Goal: Information Seeking & Learning: Learn about a topic

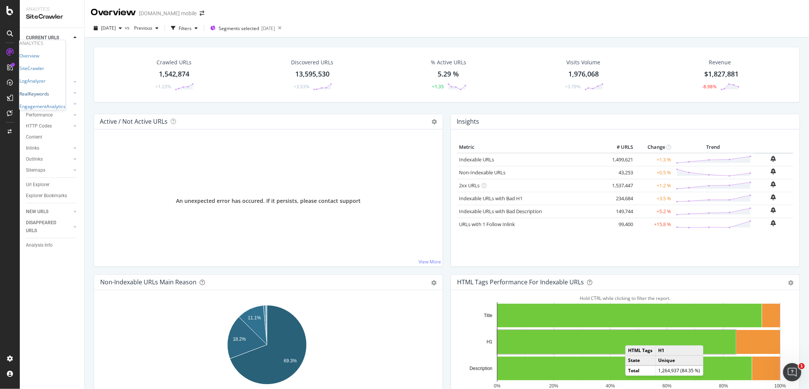
click at [49, 97] on div "RealKeywords" at bounding box center [34, 94] width 30 height 6
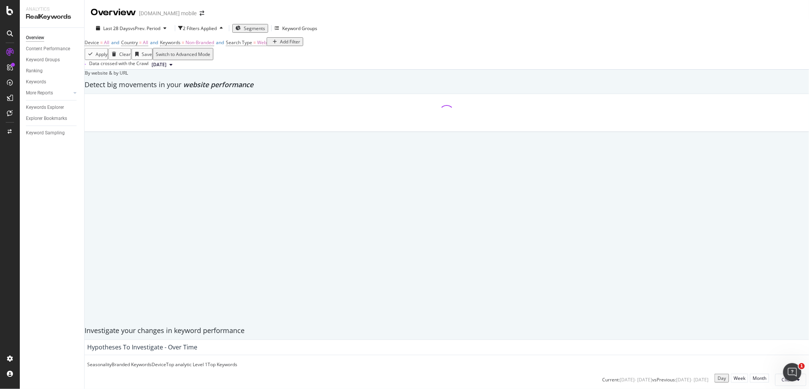
click at [210, 58] on div "Switch to Advanced Mode" at bounding box center [183, 54] width 54 height 6
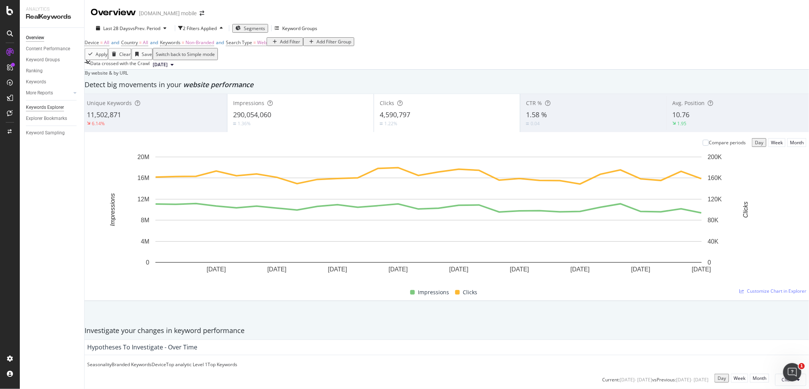
click at [59, 107] on div "Keywords Explorer" at bounding box center [45, 108] width 38 height 8
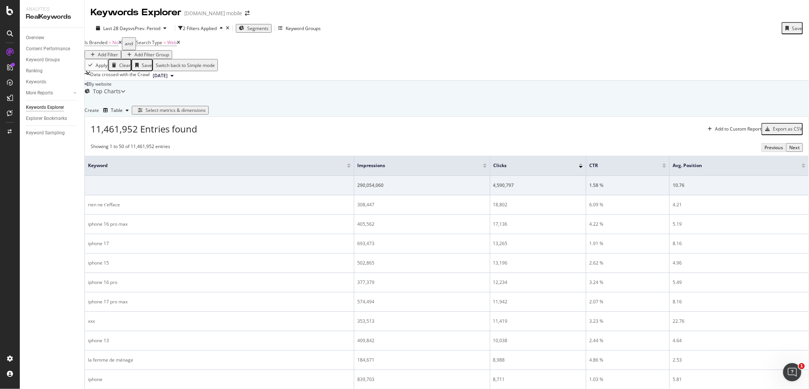
click at [206, 114] on div "Select metrics & dimensions" at bounding box center [176, 110] width 60 height 6
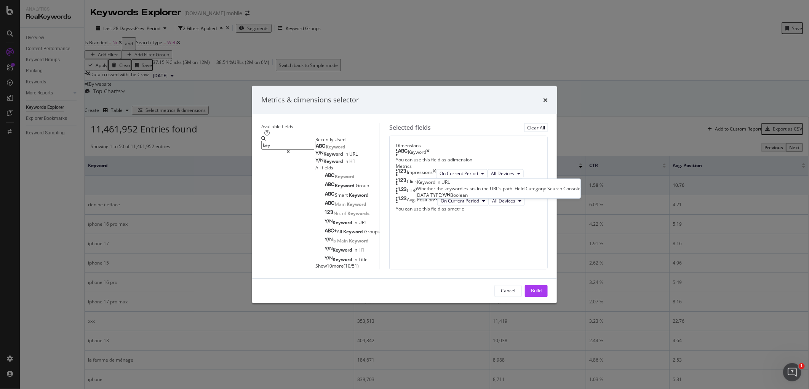
type input "key"
click at [322, 151] on div "Keyword in URL" at bounding box center [336, 154] width 42 height 6
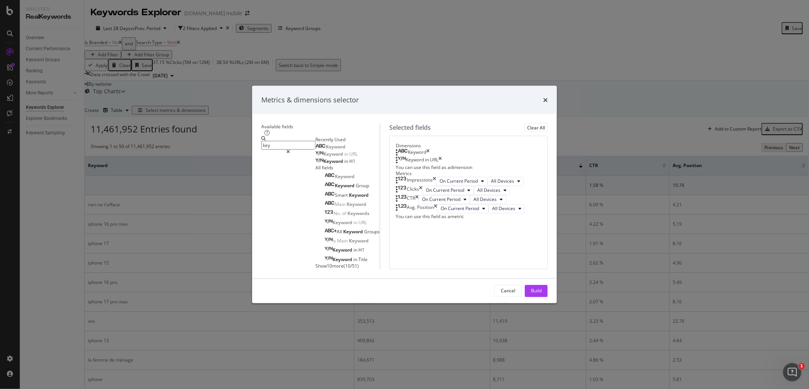
click at [324, 158] on div "Keyword in H1" at bounding box center [335, 161] width 40 height 6
click at [542, 294] on div "Build" at bounding box center [536, 291] width 11 height 6
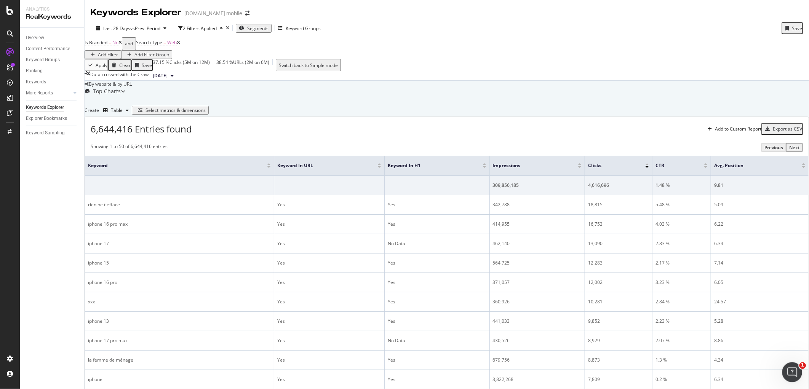
click at [787, 364] on div "Open Intercom Messenger" at bounding box center [791, 371] width 25 height 25
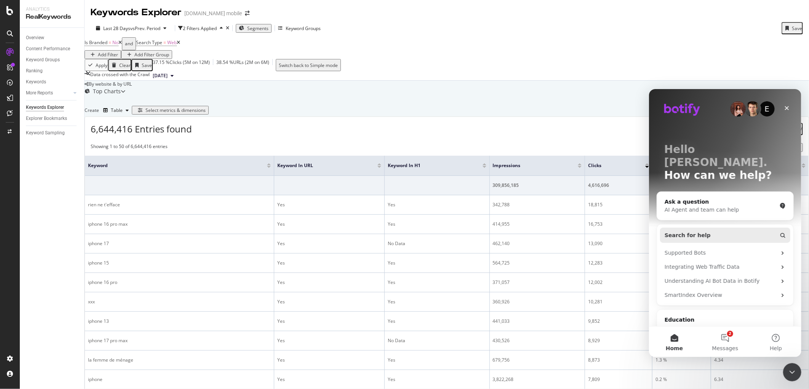
scroll to position [41, 0]
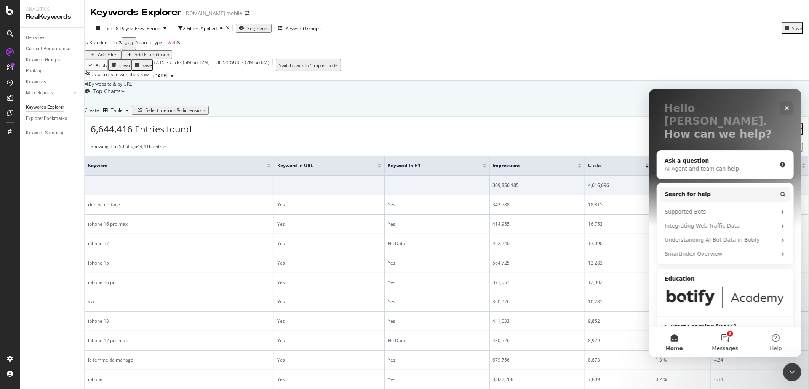
click at [722, 341] on button "2 Messages" at bounding box center [724, 341] width 51 height 30
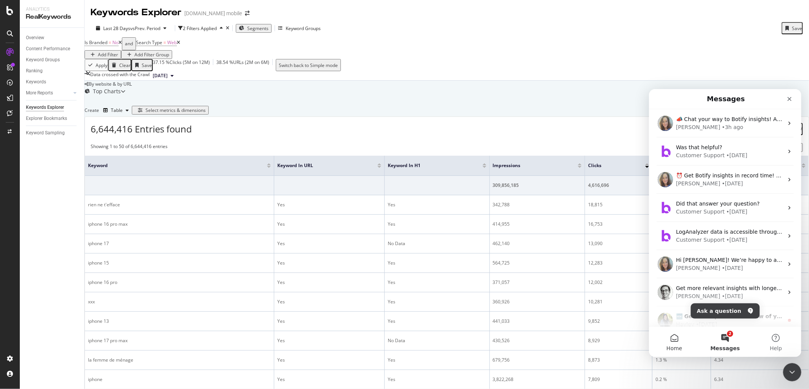
click at [687, 347] on button "Home" at bounding box center [674, 341] width 51 height 30
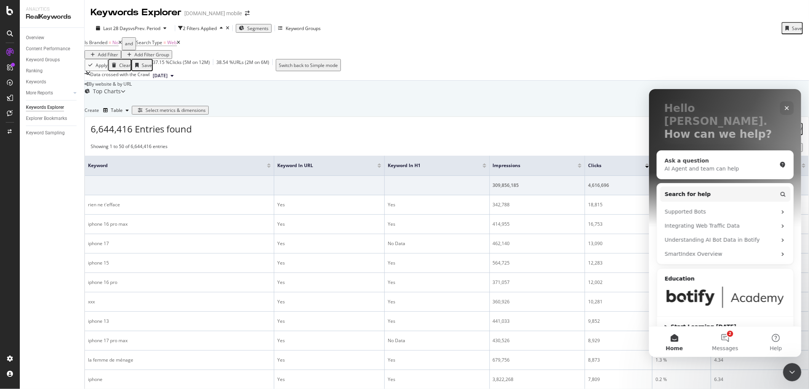
click at [736, 165] on div "AI Agent and team can help" at bounding box center [720, 169] width 112 height 8
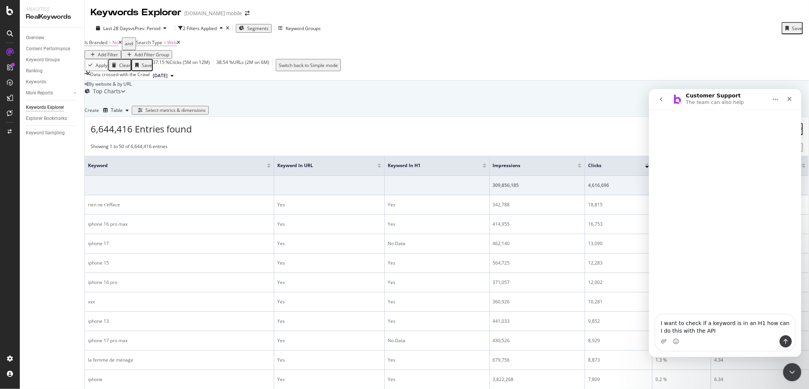
type textarea "I want to check if a keyword is in an H1 how can I do this with the API"
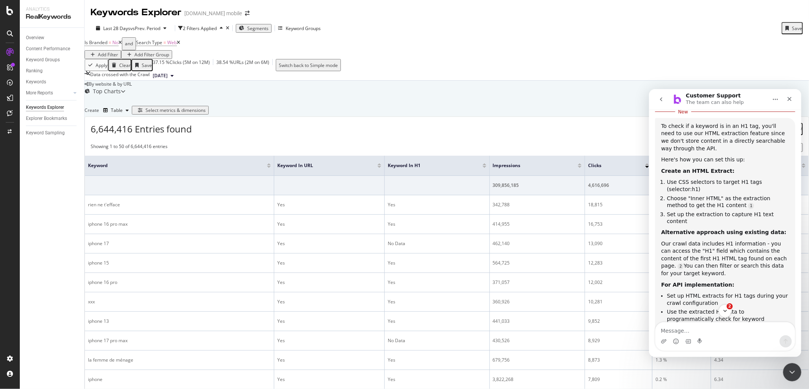
scroll to position [174, 0]
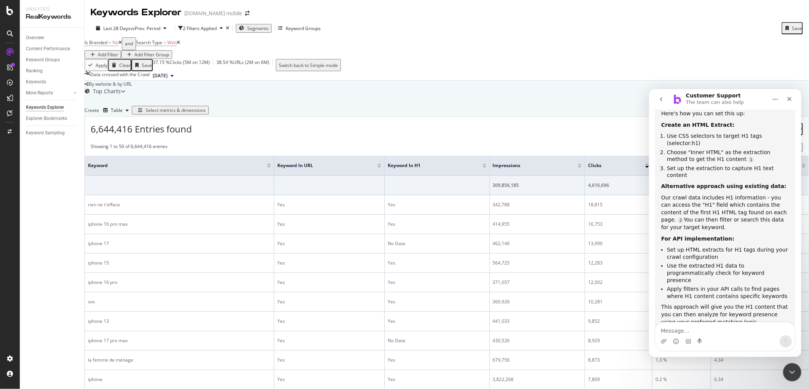
click at [742, 285] on li "Apply filters in your API calls to find pages where H1 content contains specifi…" at bounding box center [728, 292] width 122 height 14
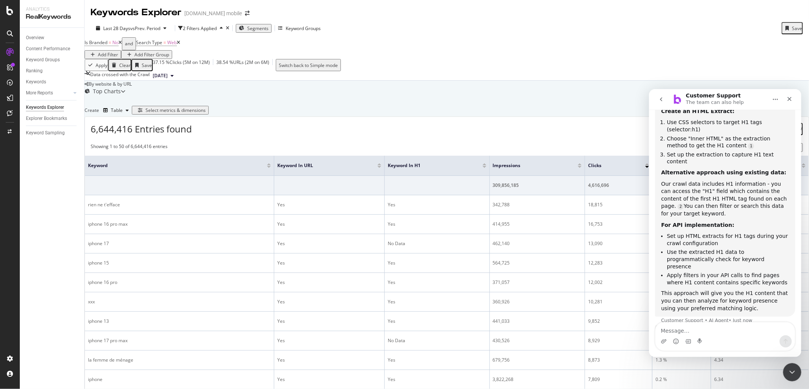
click at [742, 259] on div "To check if a keyword is in an H1 tag, you'll need to use our HTML extraction f…" at bounding box center [725, 187] width 128 height 250
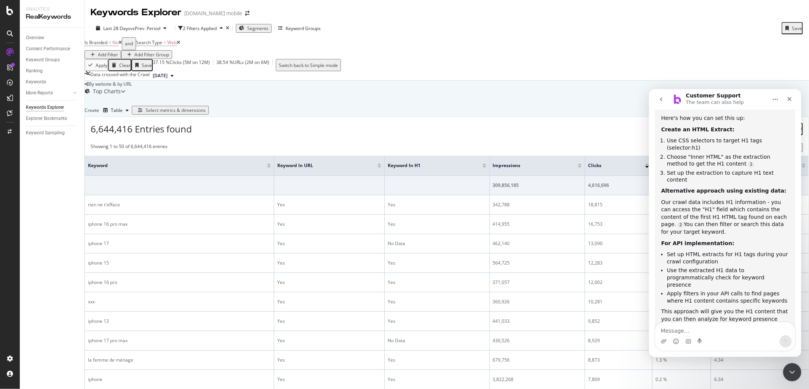
scroll to position [180, 0]
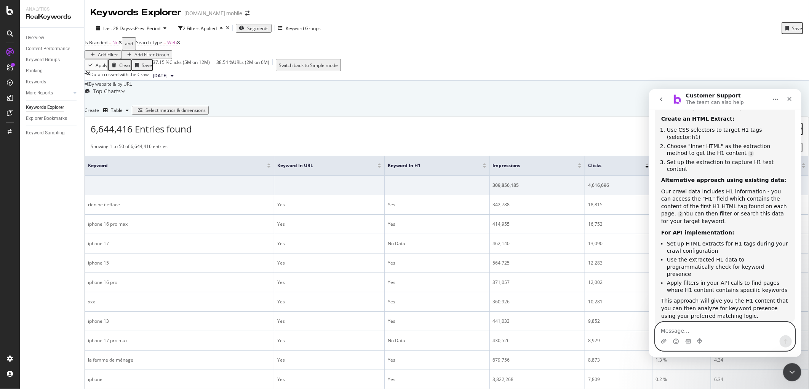
click at [712, 335] on textarea "Message…" at bounding box center [724, 328] width 139 height 13
type textarea "how can I get the latest crawl with the API"
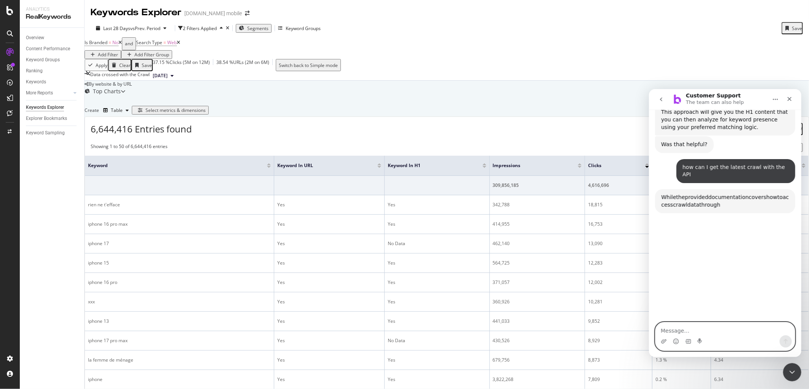
scroll to position [372, 0]
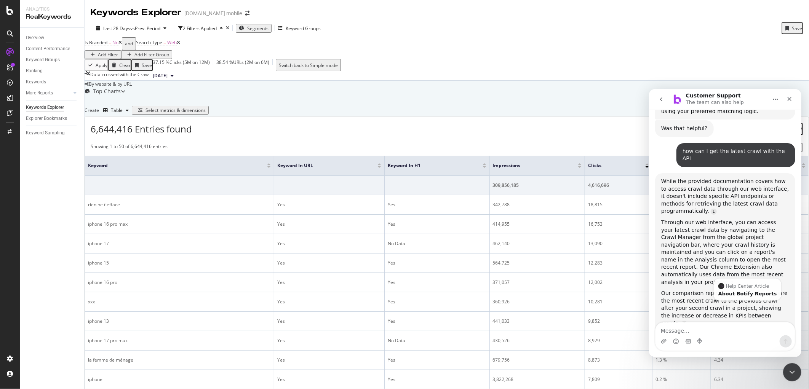
click at [687, 321] on link "Source reference 9276237:" at bounding box center [684, 324] width 6 height 6
click at [745, 291] on div "About Botify Reports" at bounding box center [747, 293] width 59 height 5
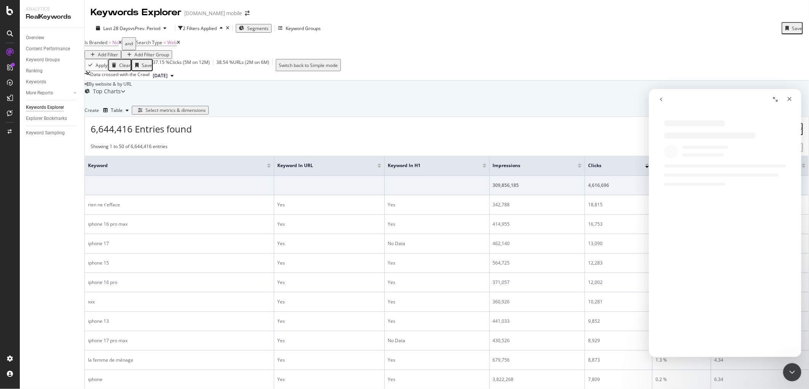
scroll to position [0, 0]
click at [345, 117] on div "Create Table Select metrics & dimensions" at bounding box center [447, 110] width 725 height 12
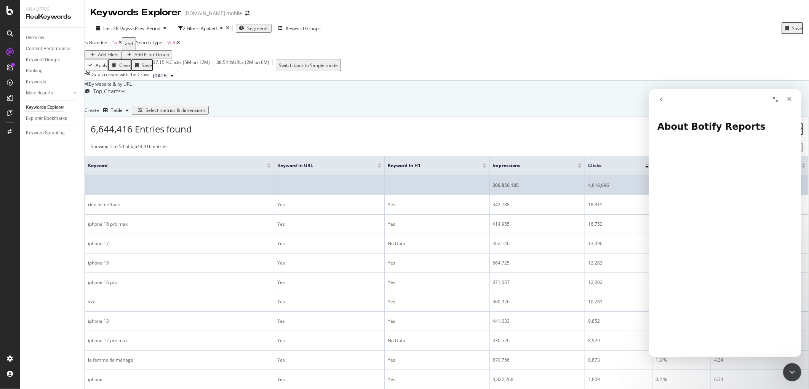
click at [146, 195] on td at bounding box center [179, 185] width 189 height 19
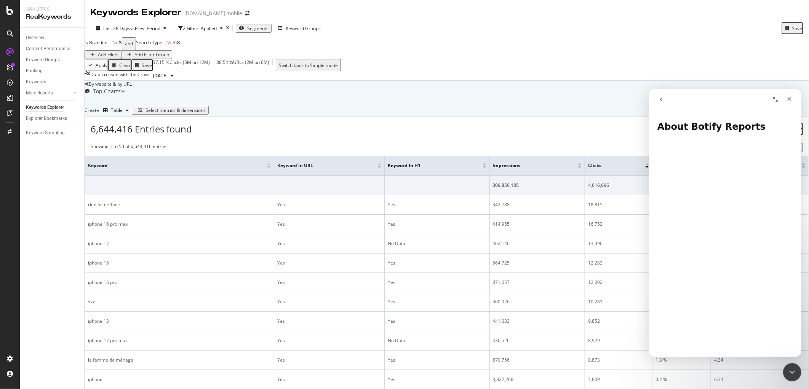
click at [587, 152] on div "Showing 1 to 50 of 6,644,416 entries Previous Next" at bounding box center [447, 147] width 724 height 9
click at [245, 13] on icon "arrow-right-arrow-left" at bounding box center [247, 13] width 5 height 5
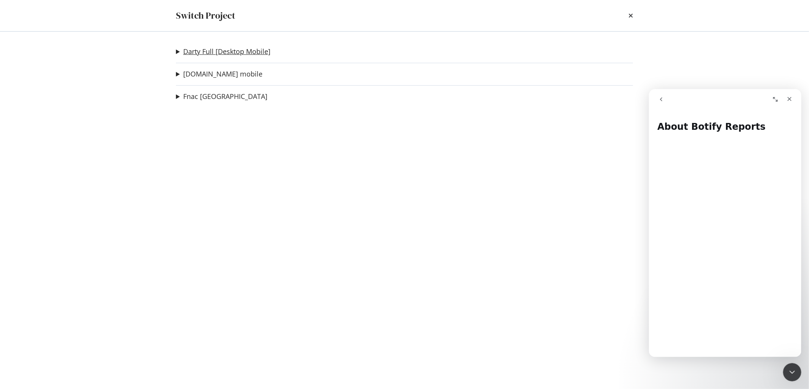
click at [233, 54] on link "Darty Full [Desktop Mobile]" at bounding box center [226, 52] width 87 height 8
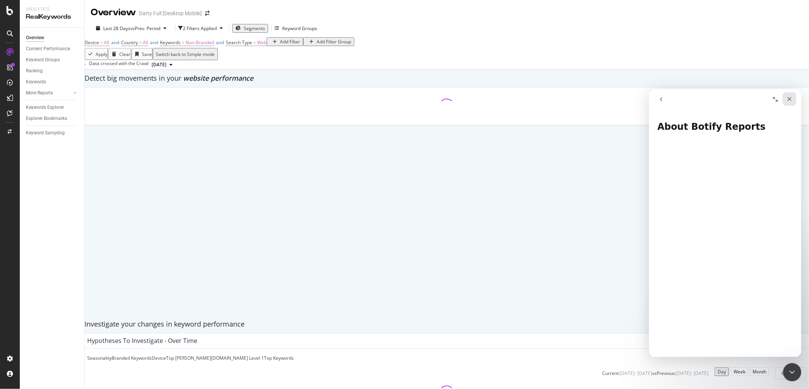
click at [792, 98] on icon "Close" at bounding box center [789, 99] width 6 height 6
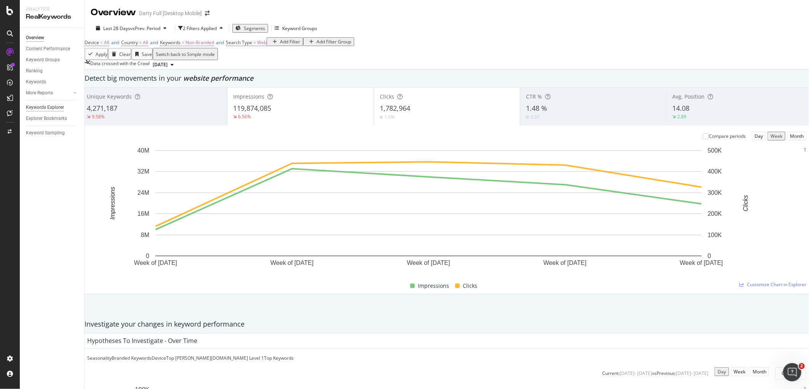
click at [58, 107] on div "Keywords Explorer" at bounding box center [45, 108] width 38 height 8
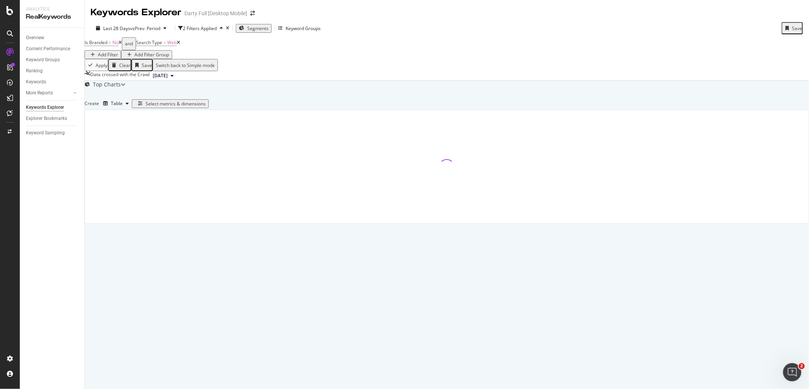
click at [206, 107] on div "Select metrics & dimensions" at bounding box center [176, 104] width 60 height 6
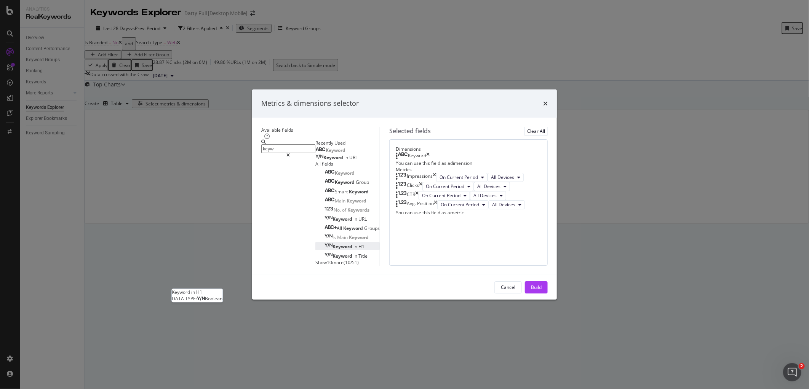
type input "keyw"
click at [326, 246] on div "Keyword in H1" at bounding box center [345, 246] width 40 height 6
click at [315, 155] on div "Keyword in URL" at bounding box center [336, 158] width 42 height 6
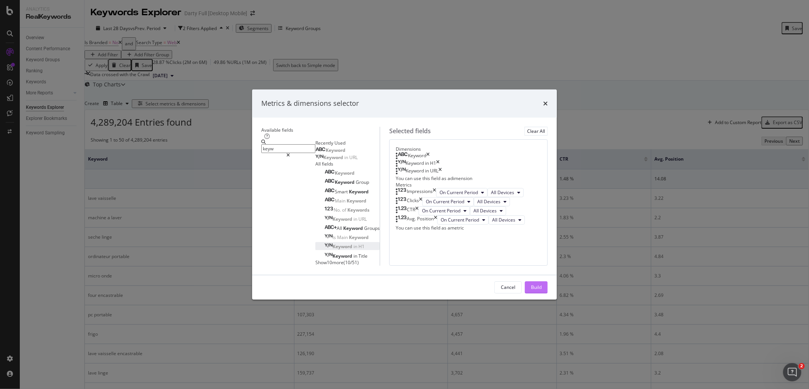
click at [542, 291] on div "Build" at bounding box center [536, 287] width 11 height 6
